Goal: Task Accomplishment & Management: Manage account settings

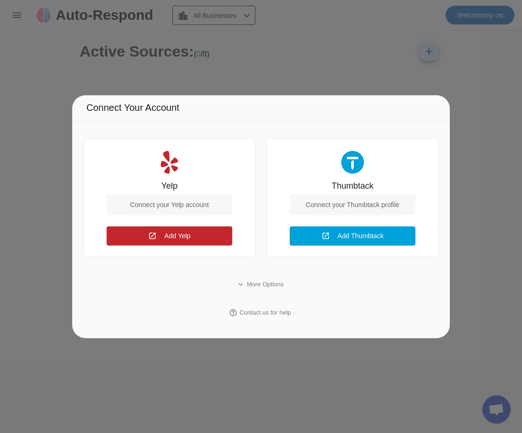
click at [452, 29] on div at bounding box center [261, 216] width 522 height 433
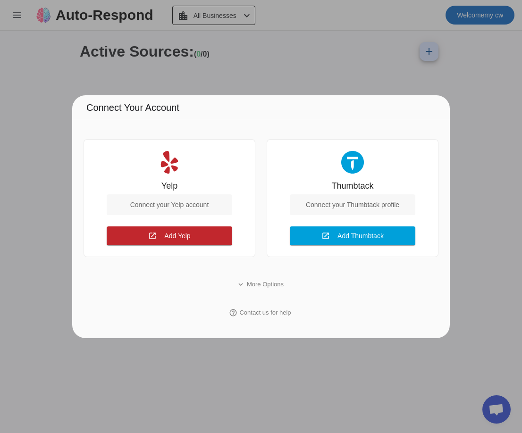
click at [452, 14] on div at bounding box center [261, 216] width 522 height 433
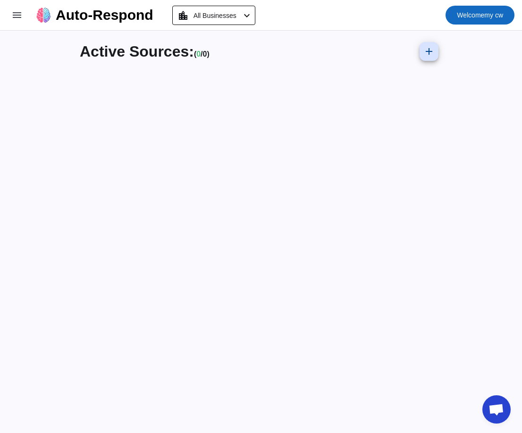
click at [452, 16] on span "Welcome my cw" at bounding box center [480, 14] width 46 height 13
click at [452, 42] on span "Logout" at bounding box center [488, 39] width 42 height 9
